Goal: Transaction & Acquisition: Download file/media

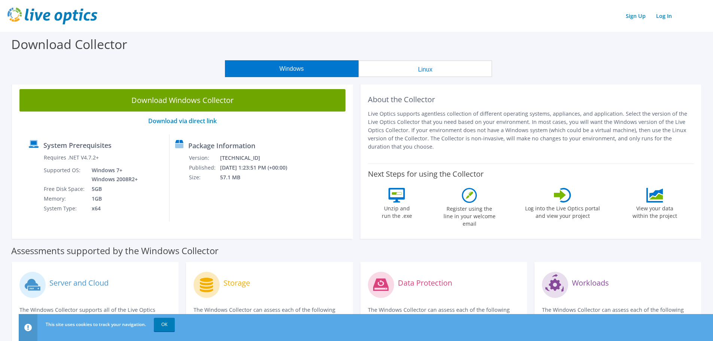
click at [289, 195] on div "Package Information Version: [TECHNICAL_ID] Published: [DATE] 1:23:51 PM (+00:0…" at bounding box center [230, 177] width 120 height 87
drag, startPoint x: 194, startPoint y: 121, endPoint x: 209, endPoint y: 121, distance: 15.0
click at [194, 121] on link "Download via direct link" at bounding box center [182, 121] width 68 height 8
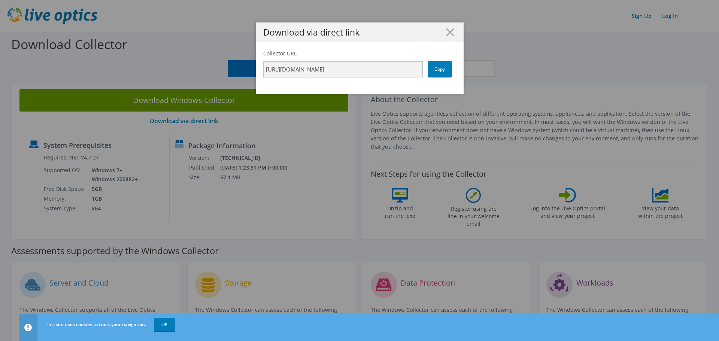
drag, startPoint x: 452, startPoint y: 28, endPoint x: 424, endPoint y: 42, distance: 30.6
click at [451, 28] on div "Download via direct link" at bounding box center [360, 32] width 208 height 20
click at [450, 33] on icon at bounding box center [450, 32] width 8 height 8
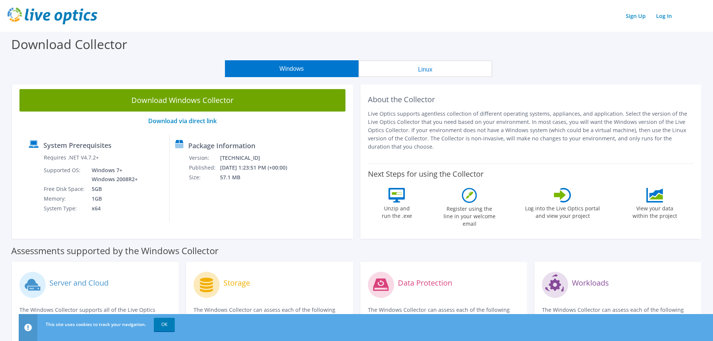
drag, startPoint x: 224, startPoint y: 100, endPoint x: 247, endPoint y: 104, distance: 24.0
click at [224, 100] on link "Download Windows Collector" at bounding box center [182, 100] width 326 height 22
